Goal: Transaction & Acquisition: Obtain resource

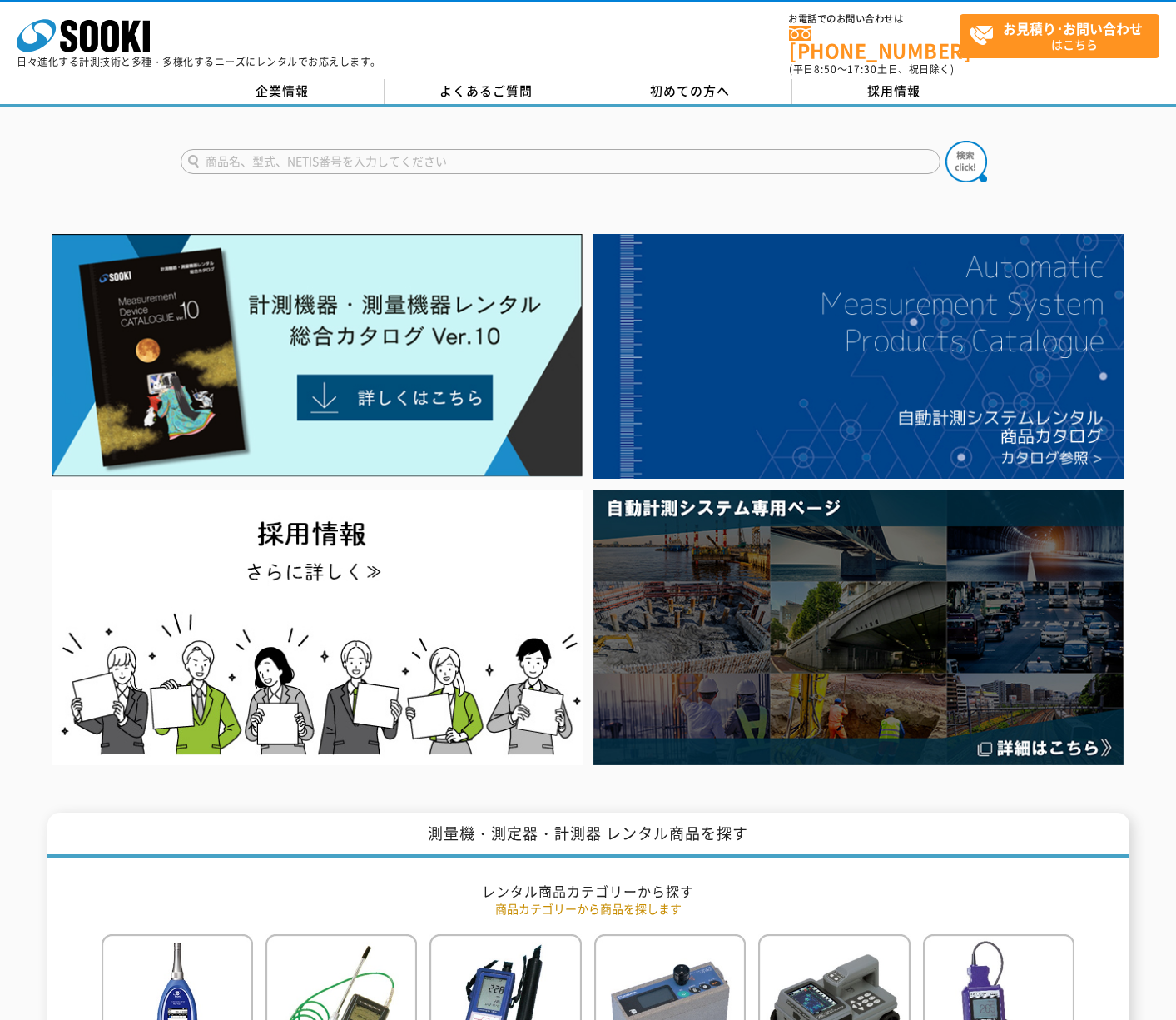
click at [353, 154] on input "text" at bounding box center [561, 161] width 760 height 25
type input "クレーンスケール"
click at [946, 141] on button at bounding box center [967, 161] width 41 height 41
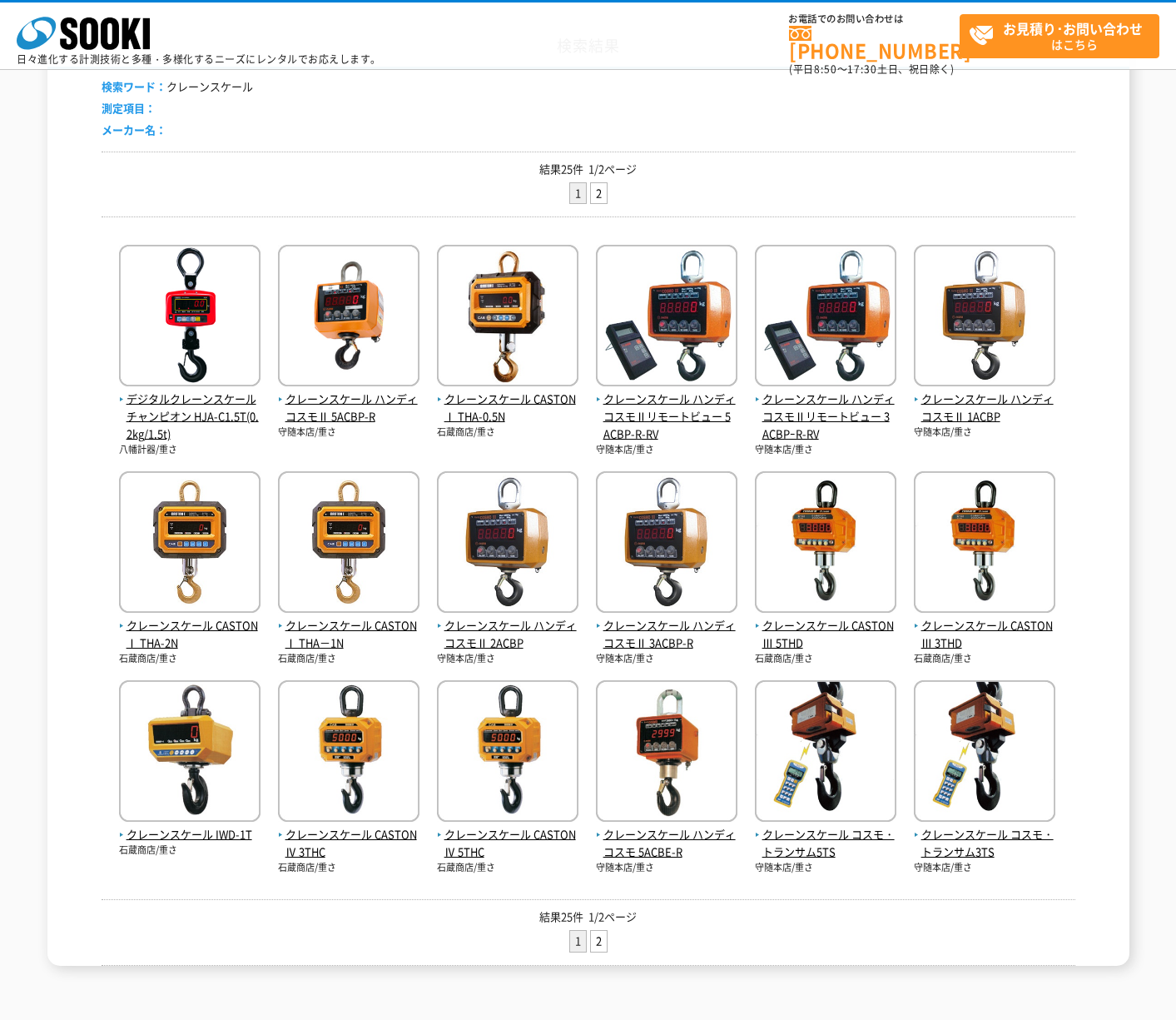
scroll to position [161, 0]
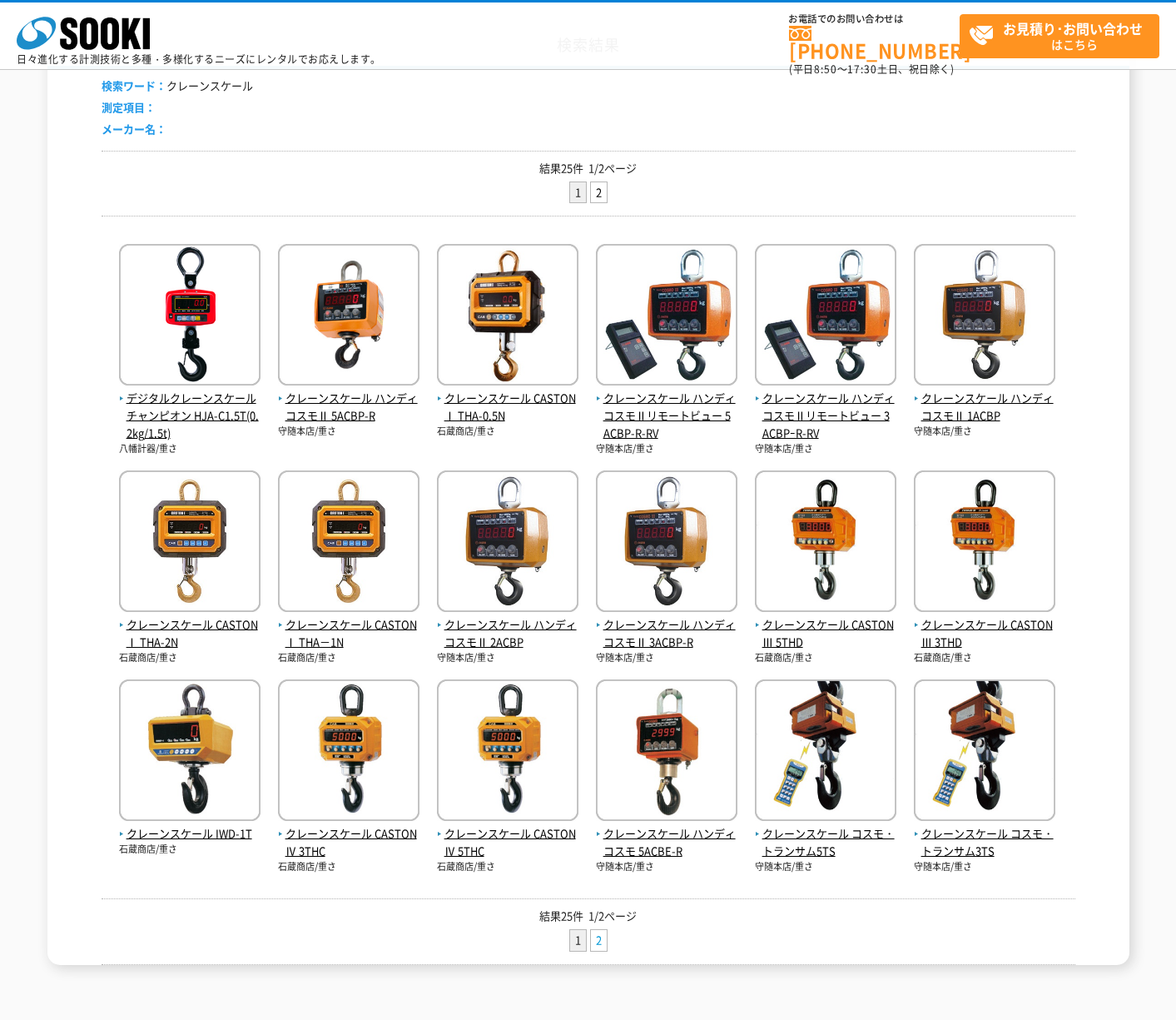
click at [602, 939] on link "2" at bounding box center [599, 939] width 16 height 21
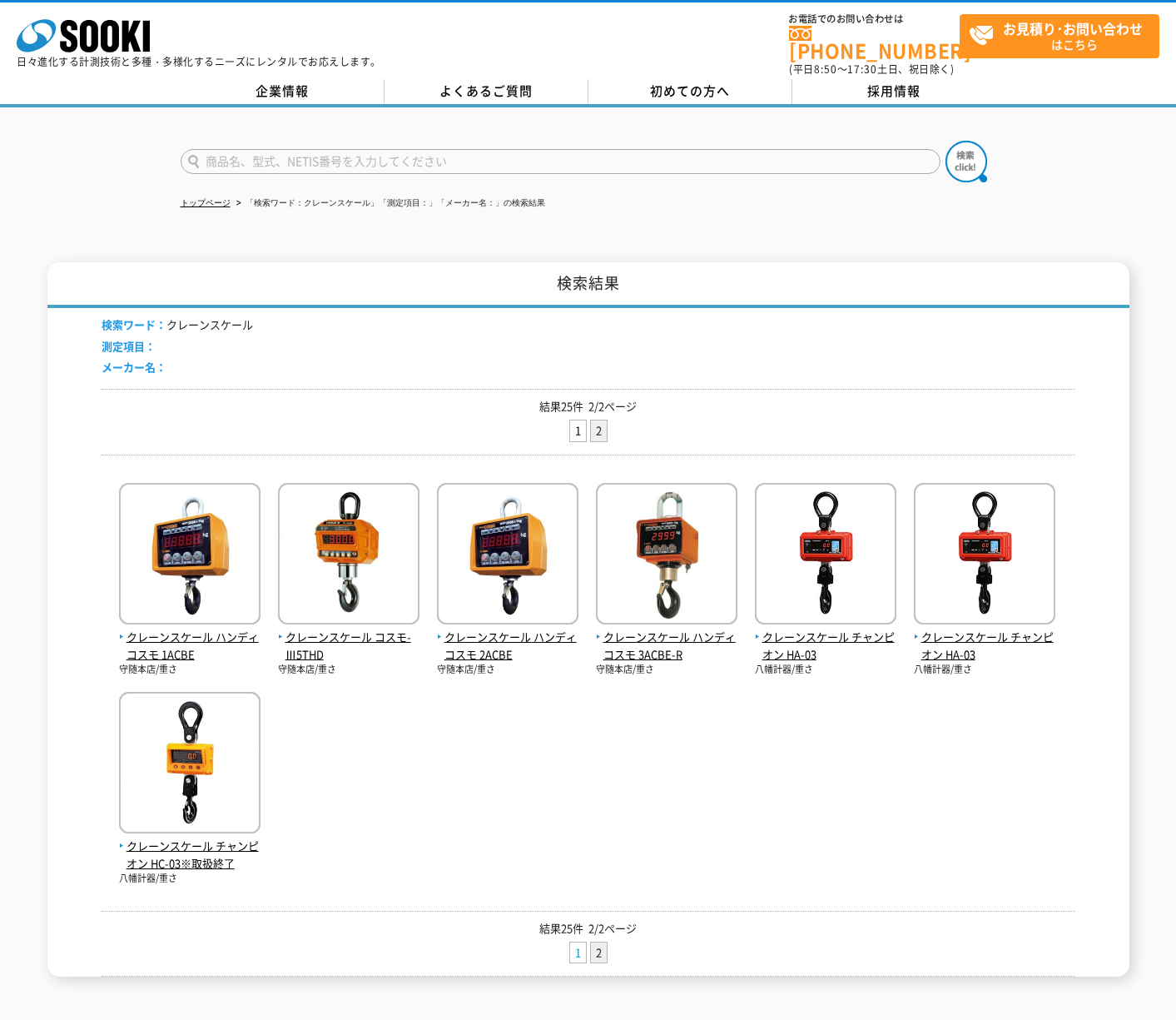
click at [573, 942] on link "1" at bounding box center [578, 952] width 16 height 21
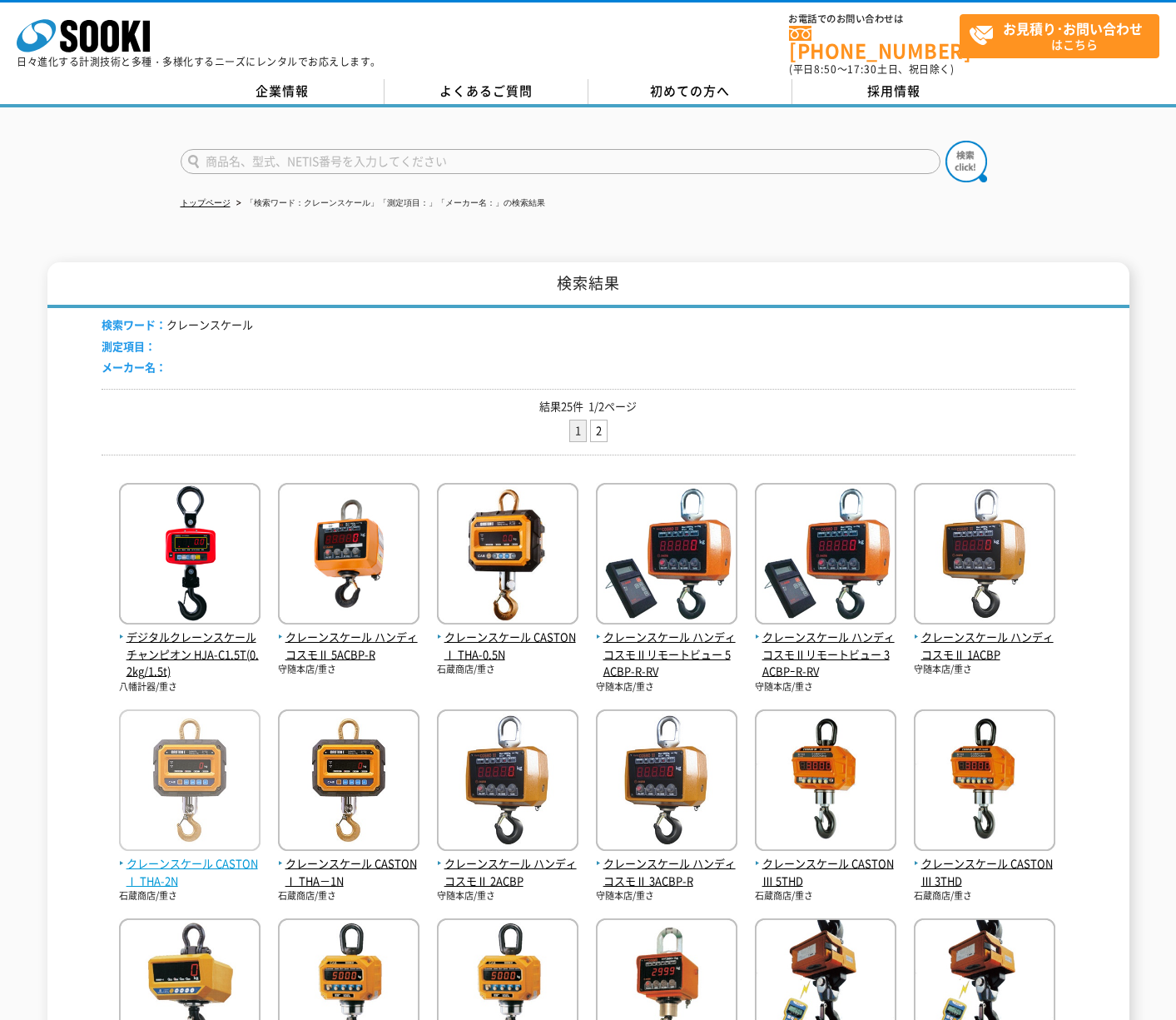
click at [205, 752] on img at bounding box center [190, 782] width 141 height 145
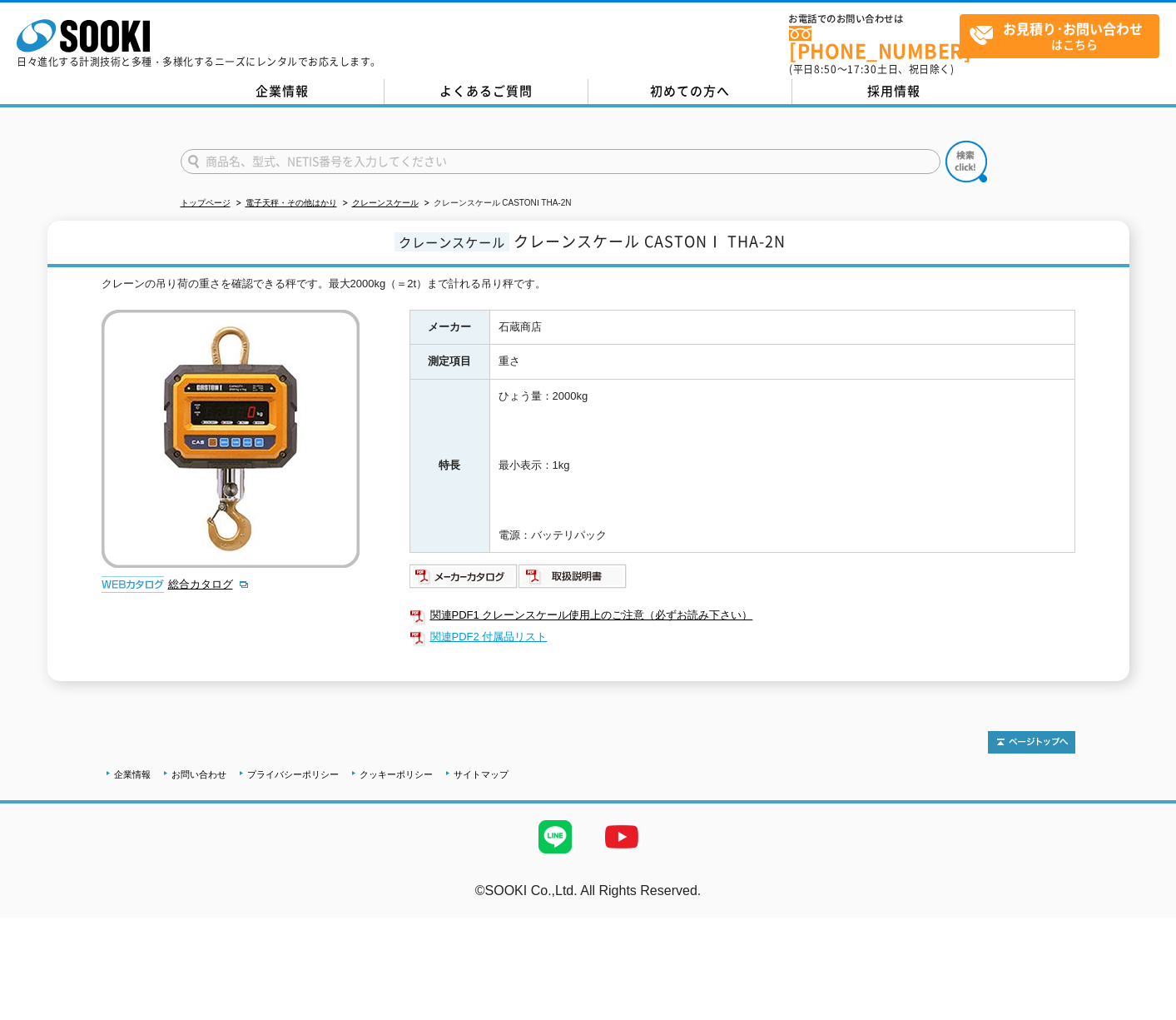
click at [485, 626] on link "関連PDF2 付属品リスト" at bounding box center [743, 637] width 666 height 22
